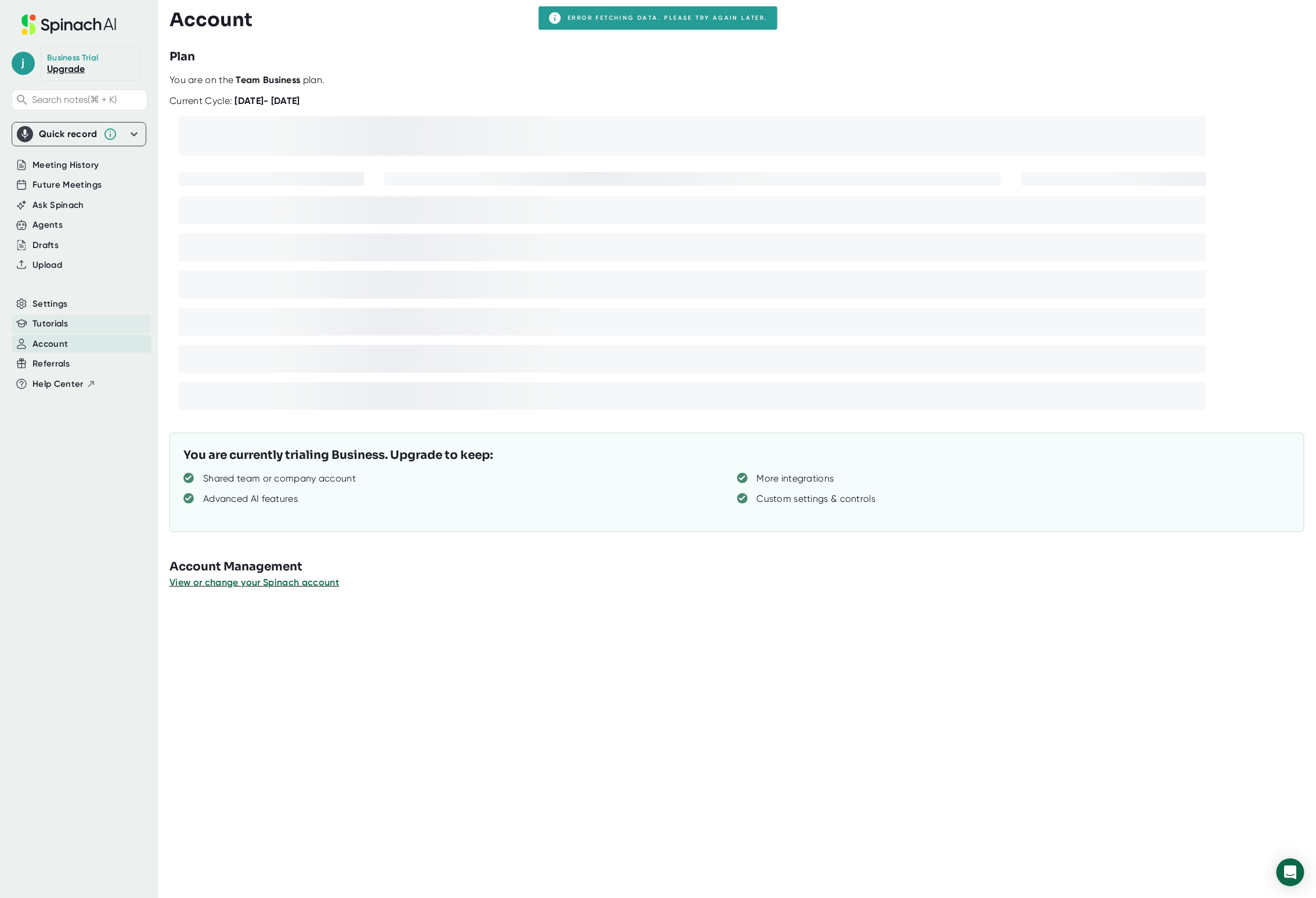
drag, startPoint x: 11, startPoint y: 319, endPoint x: 14, endPoint y: 313, distance: 6.7
click at [12, 318] on div "Tutorials" at bounding box center [81, 323] width 140 height 19
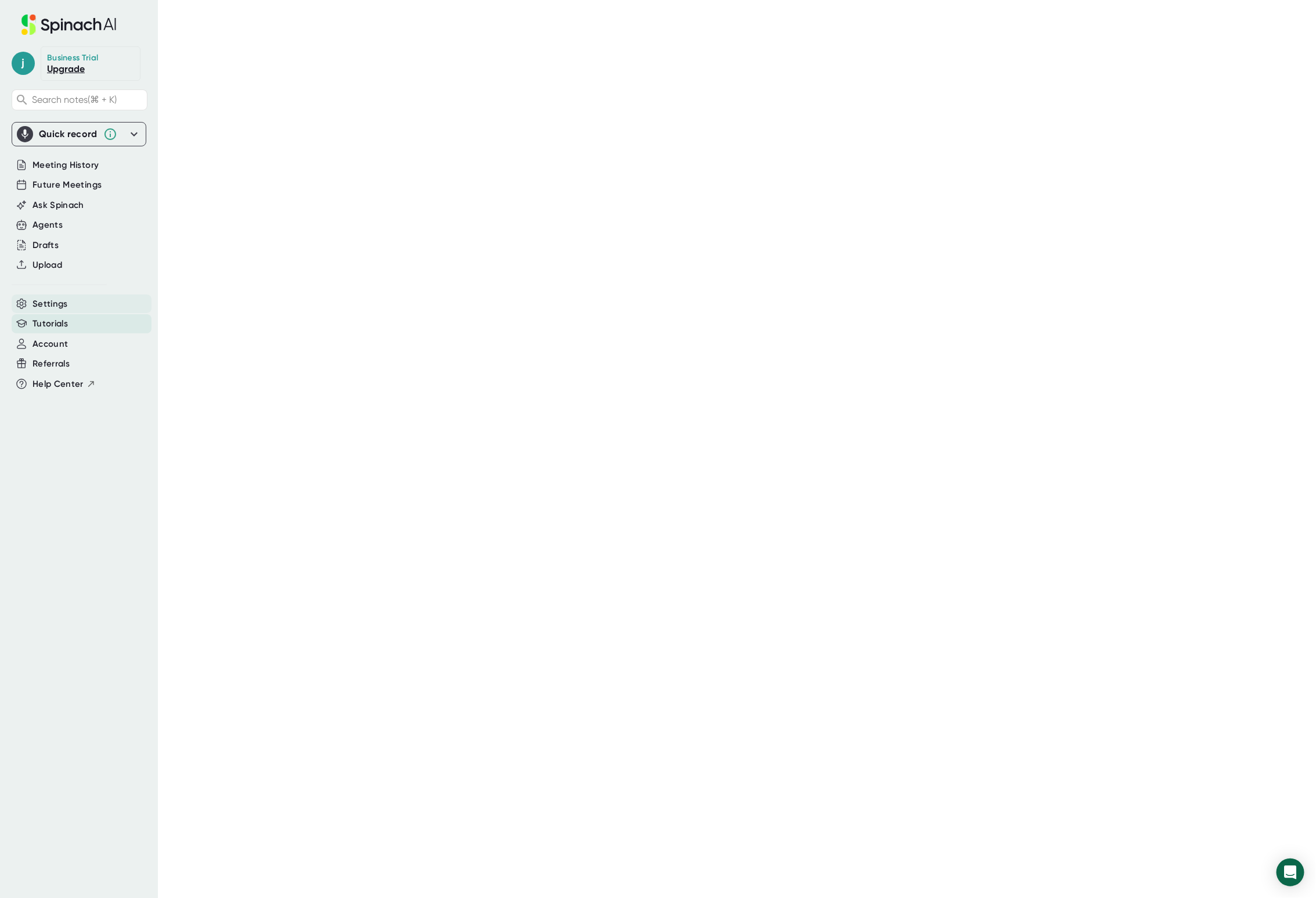
click at [25, 307] on icon at bounding box center [21, 303] width 10 height 10
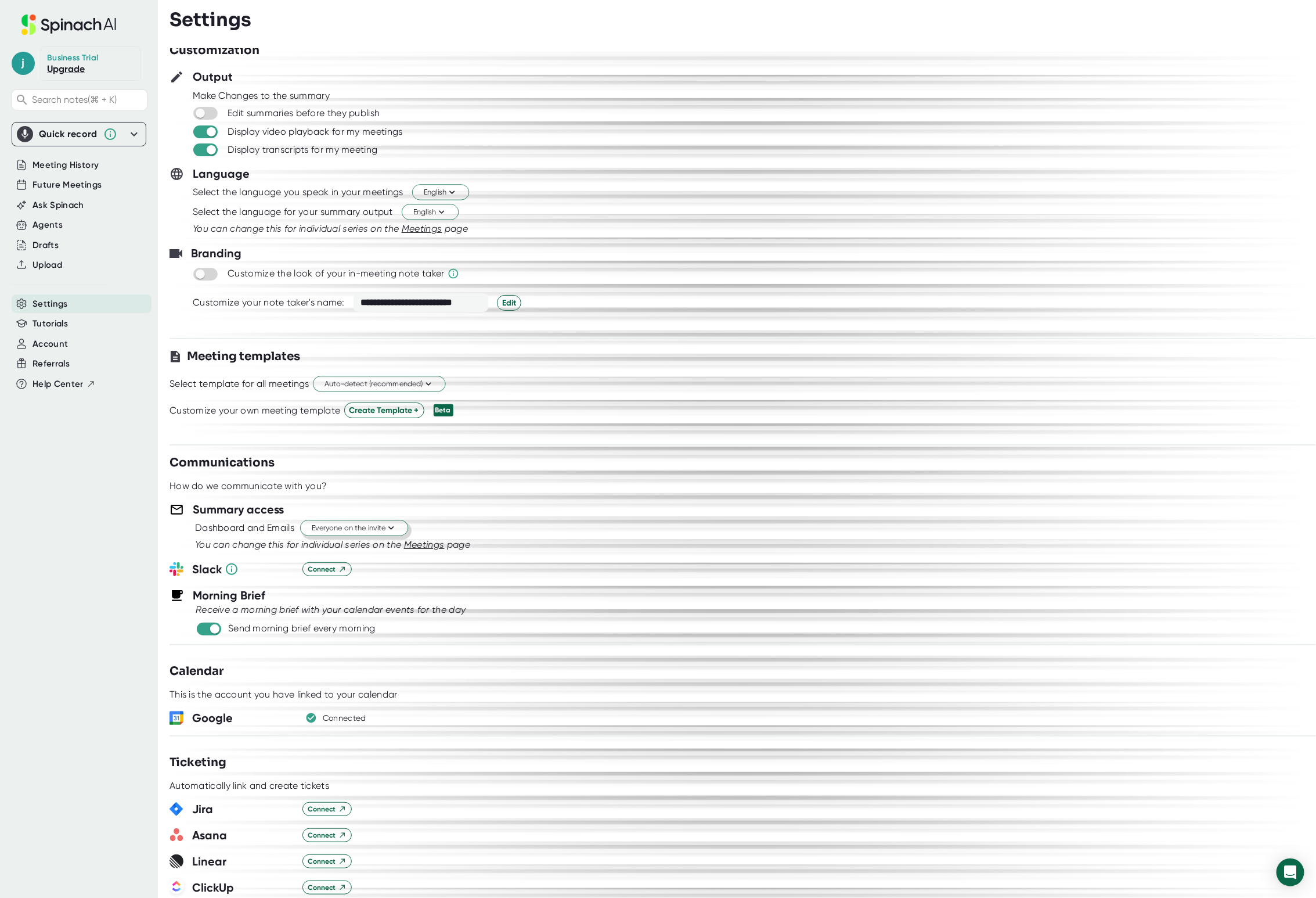
scroll to position [8, 0]
